Goal: Entertainment & Leisure: Consume media (video, audio)

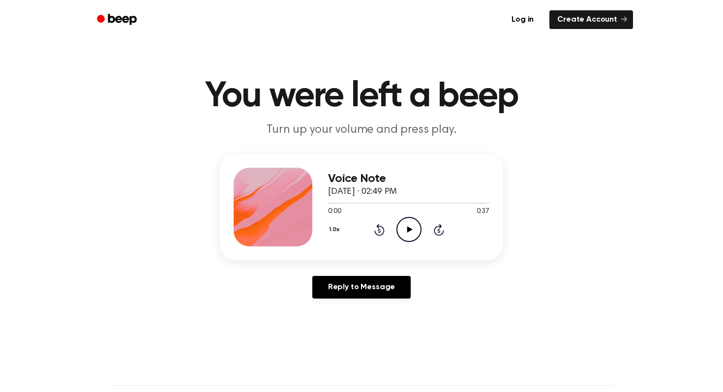
click at [407, 226] on icon "Play Audio" at bounding box center [408, 229] width 25 height 25
click at [433, 201] on div at bounding box center [408, 203] width 161 height 8
click at [400, 234] on icon "Play Audio" at bounding box center [408, 229] width 25 height 25
click at [407, 230] on icon at bounding box center [409, 229] width 4 height 6
click at [409, 230] on icon at bounding box center [409, 229] width 5 height 6
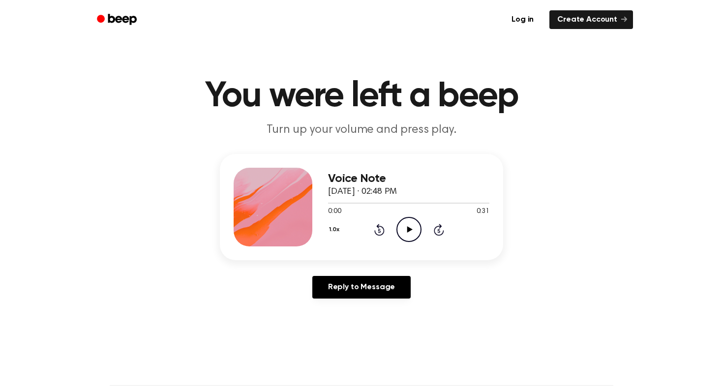
click at [407, 231] on icon at bounding box center [409, 229] width 5 height 6
click at [415, 226] on icon "Play Audio" at bounding box center [408, 229] width 25 height 25
click at [413, 227] on icon "Pause Audio" at bounding box center [408, 229] width 25 height 25
click at [411, 227] on icon "Play Audio" at bounding box center [408, 229] width 25 height 25
click at [409, 229] on icon "Pause Audio" at bounding box center [408, 229] width 25 height 25
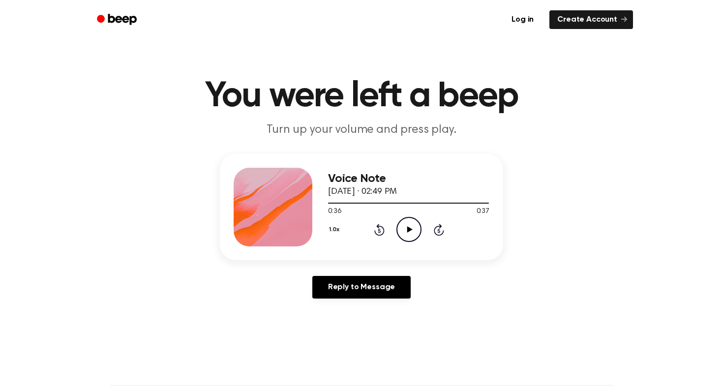
click at [444, 204] on div at bounding box center [408, 203] width 161 height 8
click at [409, 236] on icon "Play Audio" at bounding box center [408, 229] width 25 height 25
click at [412, 204] on div at bounding box center [408, 203] width 161 height 8
click at [410, 233] on icon "Pause Audio" at bounding box center [408, 229] width 25 height 25
click at [409, 229] on icon at bounding box center [409, 229] width 5 height 6
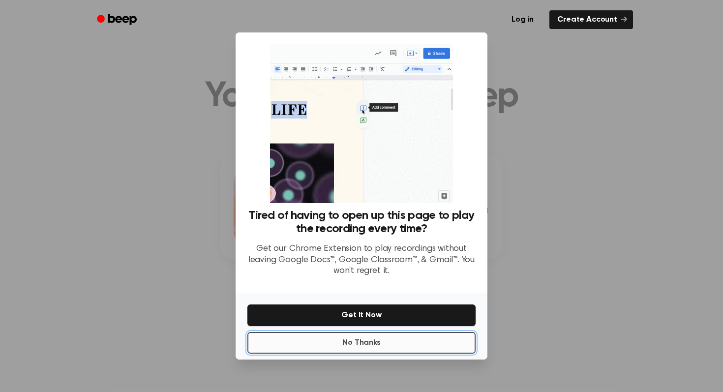
click at [388, 345] on button "No Thanks" at bounding box center [361, 343] width 228 height 22
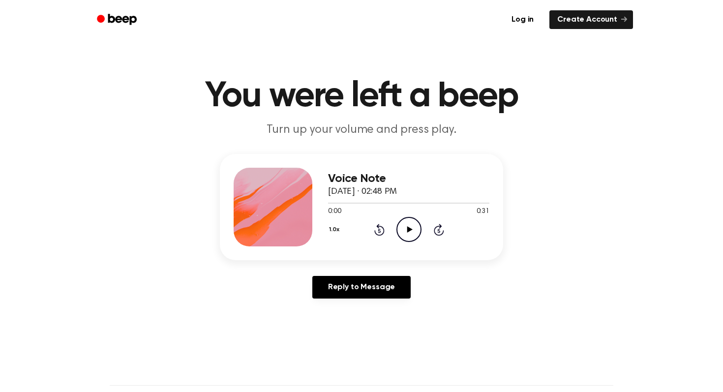
click at [404, 233] on icon "Play Audio" at bounding box center [408, 229] width 25 height 25
click at [401, 232] on icon "Pause Audio" at bounding box center [408, 229] width 25 height 25
click at [386, 233] on div "1.0x Rewind 5 seconds Play Audio Skip 5 seconds" at bounding box center [408, 229] width 161 height 25
click at [378, 228] on icon at bounding box center [379, 230] width 10 height 12
click at [406, 230] on icon "Play Audio" at bounding box center [408, 229] width 25 height 25
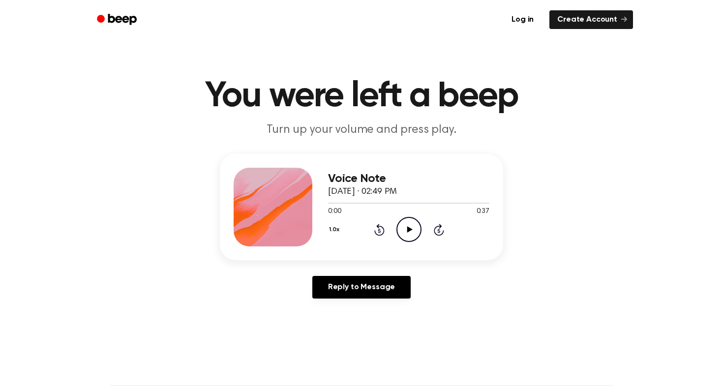
click at [405, 240] on circle at bounding box center [409, 229] width 24 height 24
click at [404, 232] on icon "Pause Audio" at bounding box center [408, 229] width 25 height 25
click at [408, 230] on icon at bounding box center [409, 229] width 5 height 6
